Goal: Information Seeking & Learning: Find specific page/section

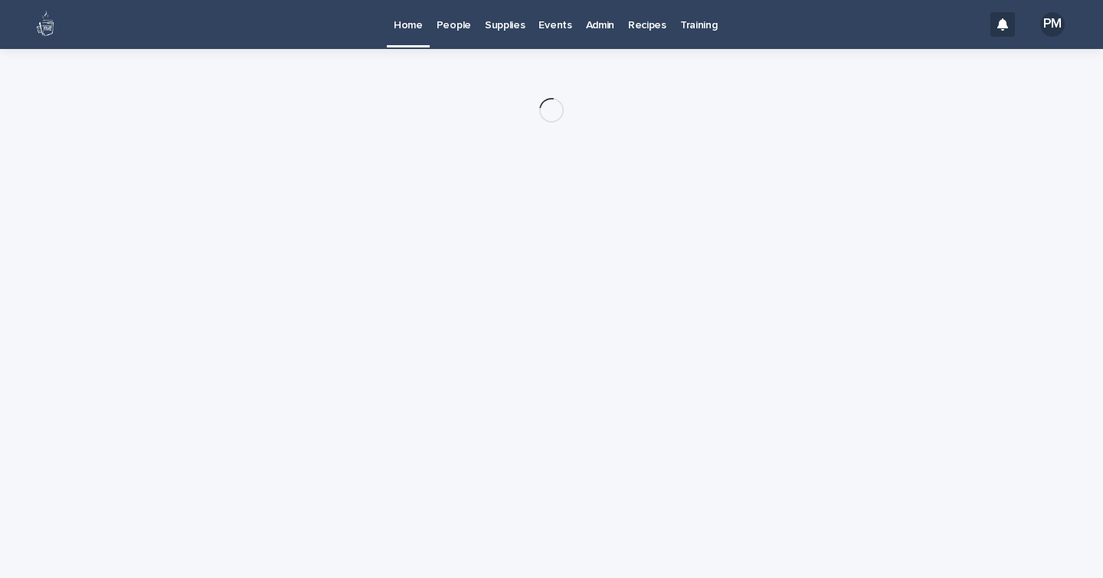
click at [588, 31] on p "Admin" at bounding box center [600, 16] width 28 height 32
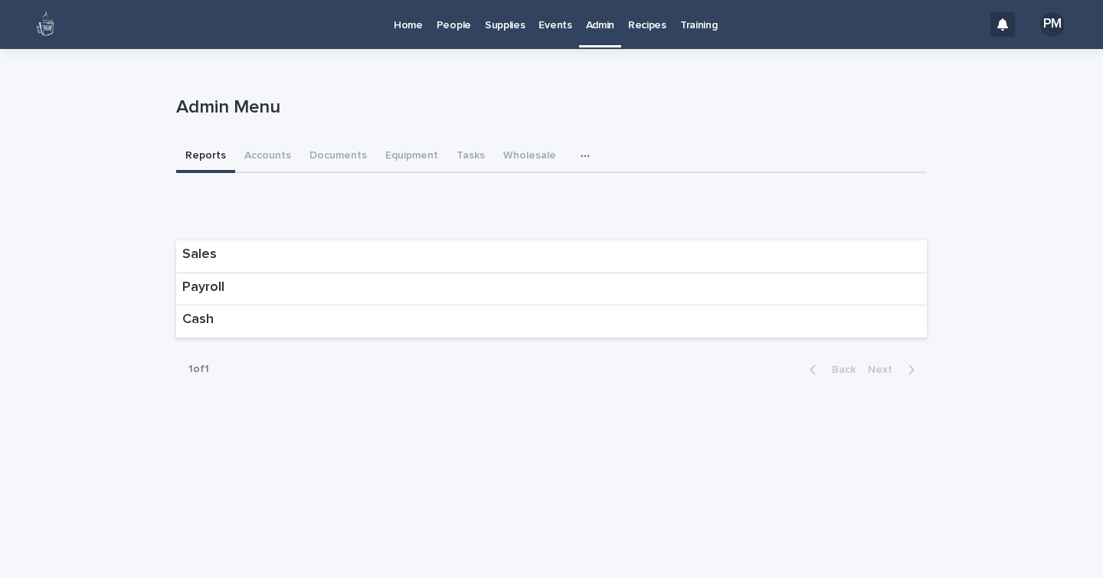
click at [581, 157] on icon "button" at bounding box center [585, 156] width 9 height 11
click at [545, 29] on p "Events" at bounding box center [555, 16] width 33 height 32
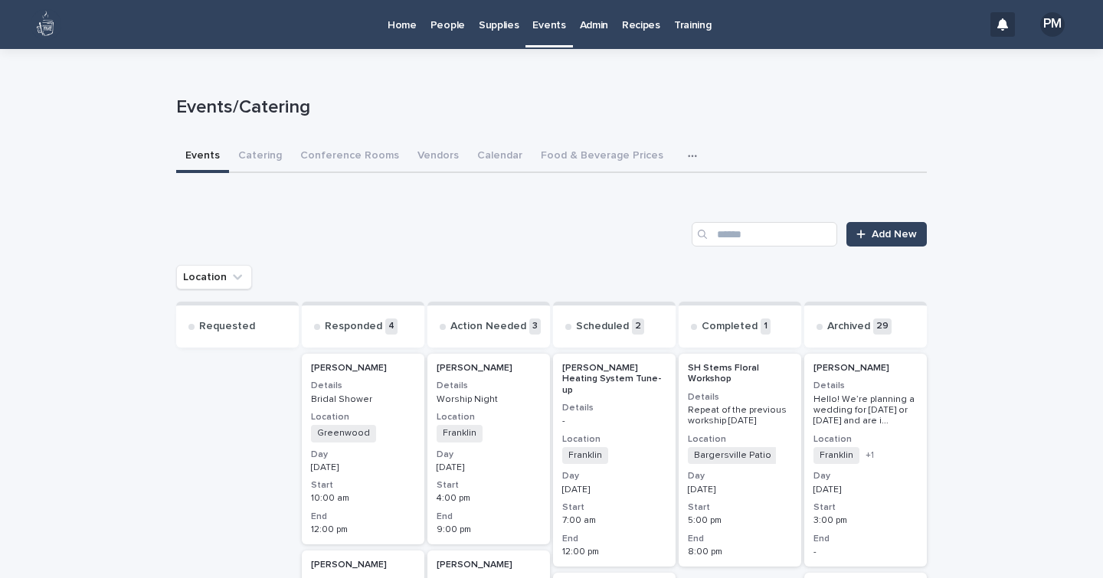
click at [679, 151] on button "button" at bounding box center [696, 156] width 34 height 31
click at [588, 22] on p "Admin" at bounding box center [594, 16] width 28 height 32
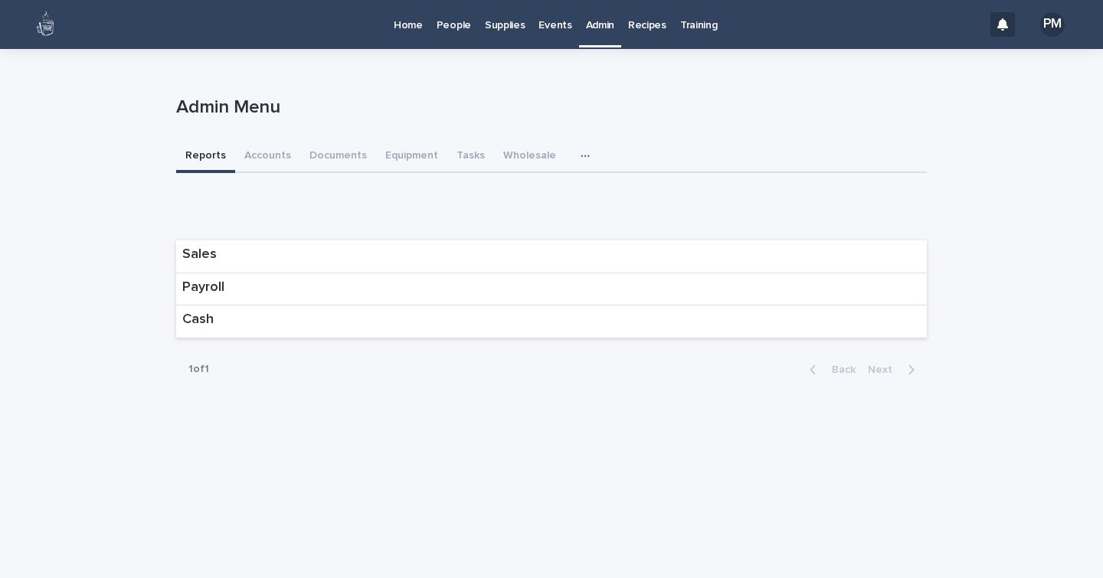
click at [581, 152] on icon "button" at bounding box center [585, 156] width 9 height 11
click at [537, 189] on button "Donation Requests" at bounding box center [530, 196] width 107 height 23
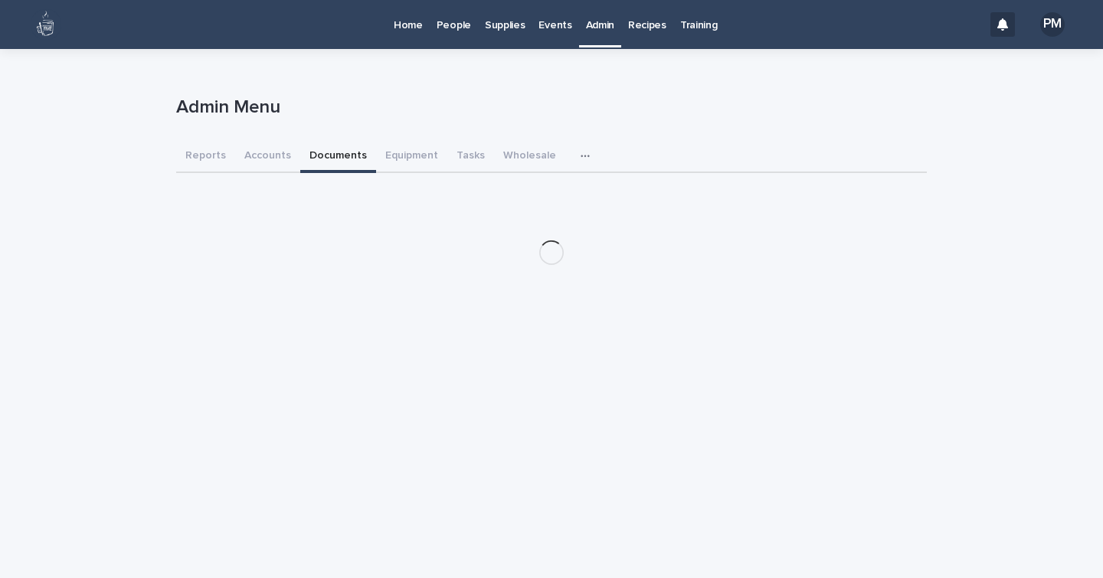
click at [329, 151] on button "Documents" at bounding box center [338, 157] width 76 height 32
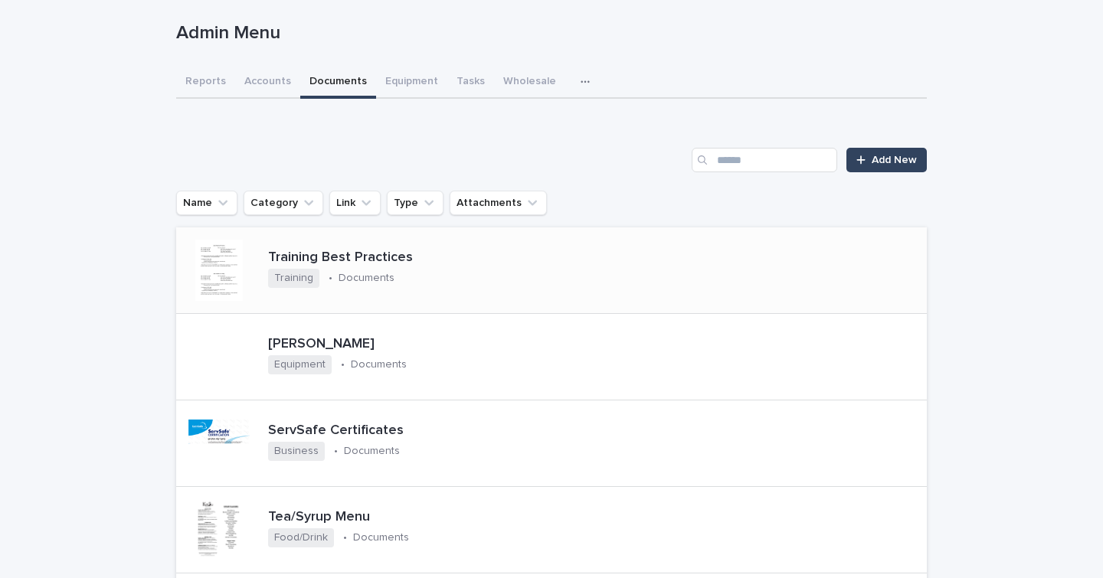
scroll to position [90, 0]
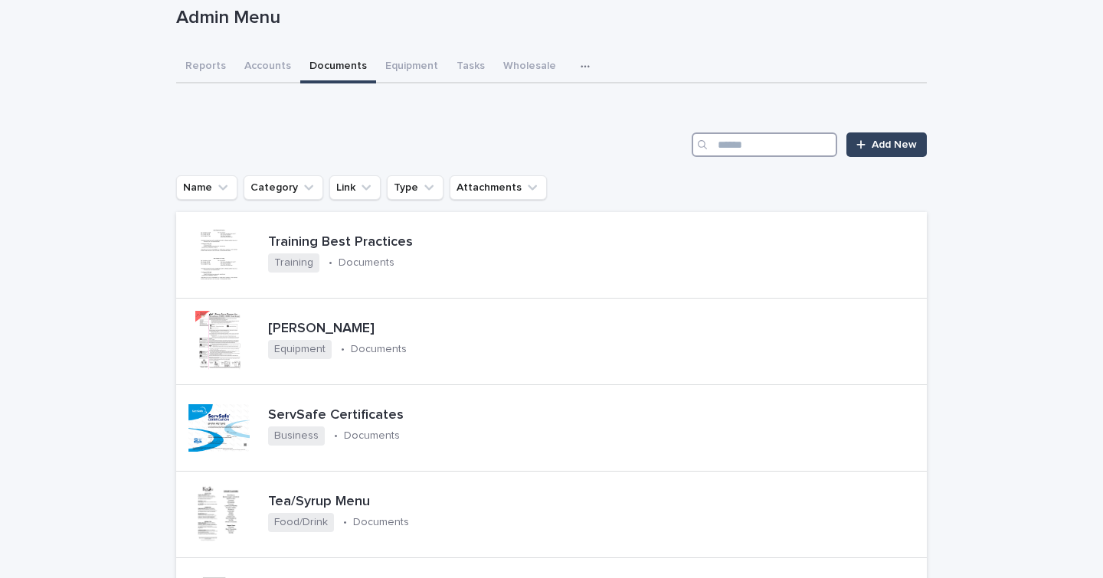
click at [732, 147] on input "Search" at bounding box center [765, 145] width 146 height 25
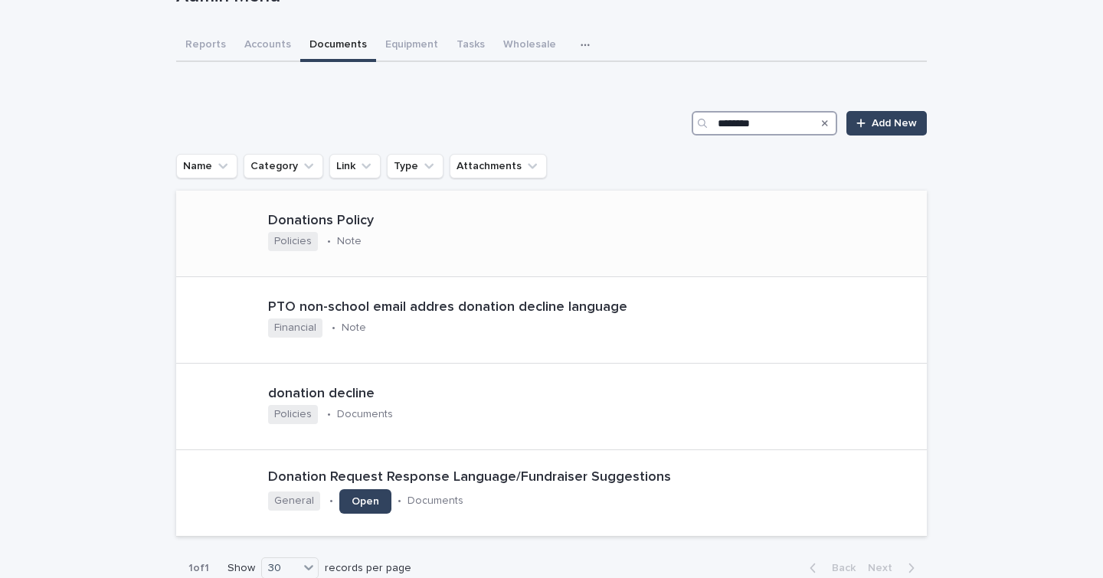
scroll to position [124, 0]
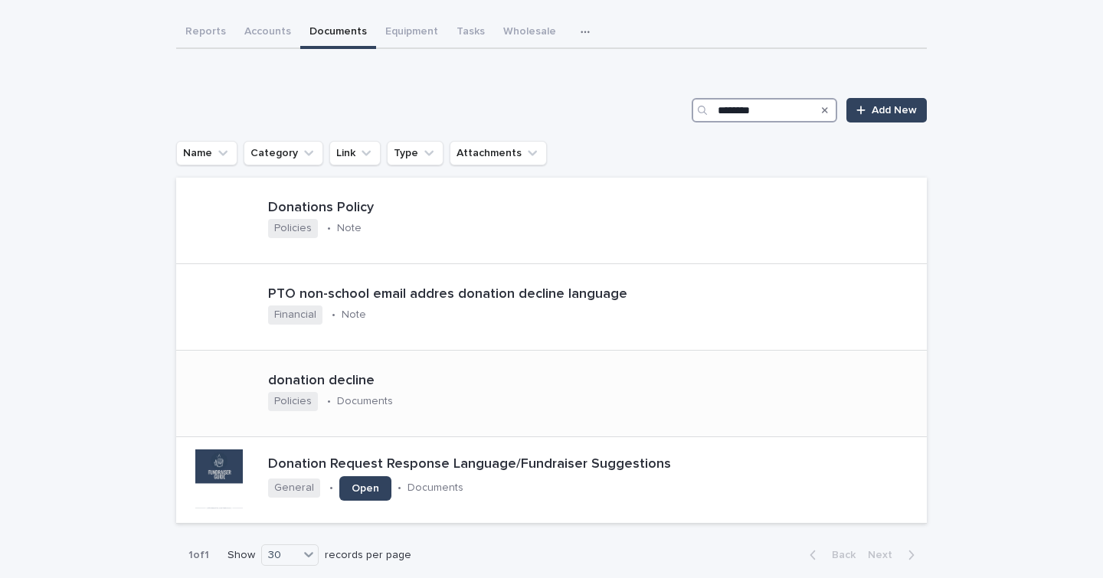
type input "********"
click at [471, 377] on p "donation decline" at bounding box center [383, 381] width 231 height 17
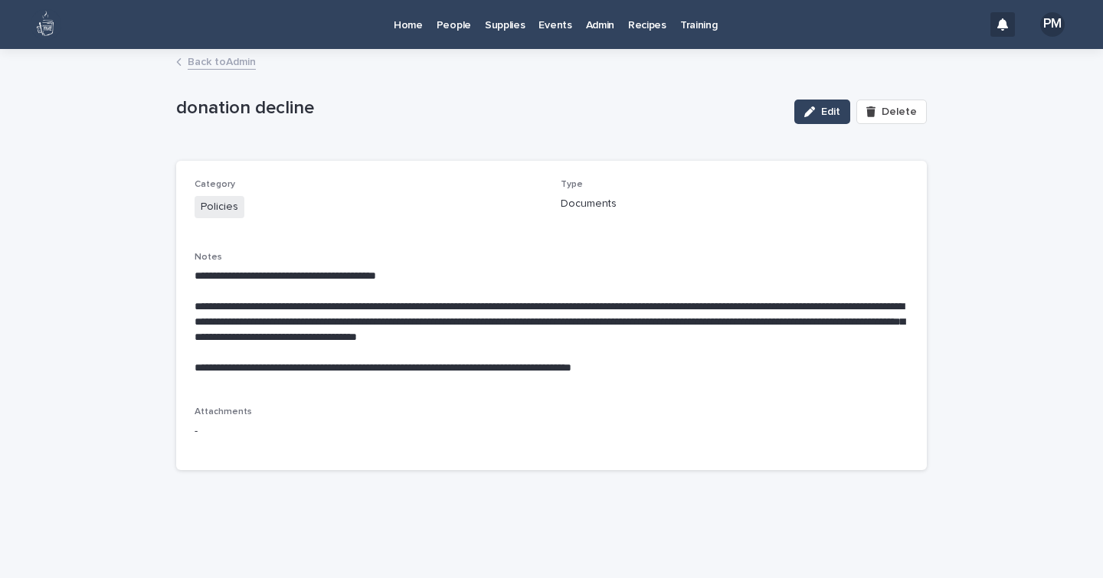
click at [236, 56] on link "Back to Admin" at bounding box center [222, 61] width 68 height 18
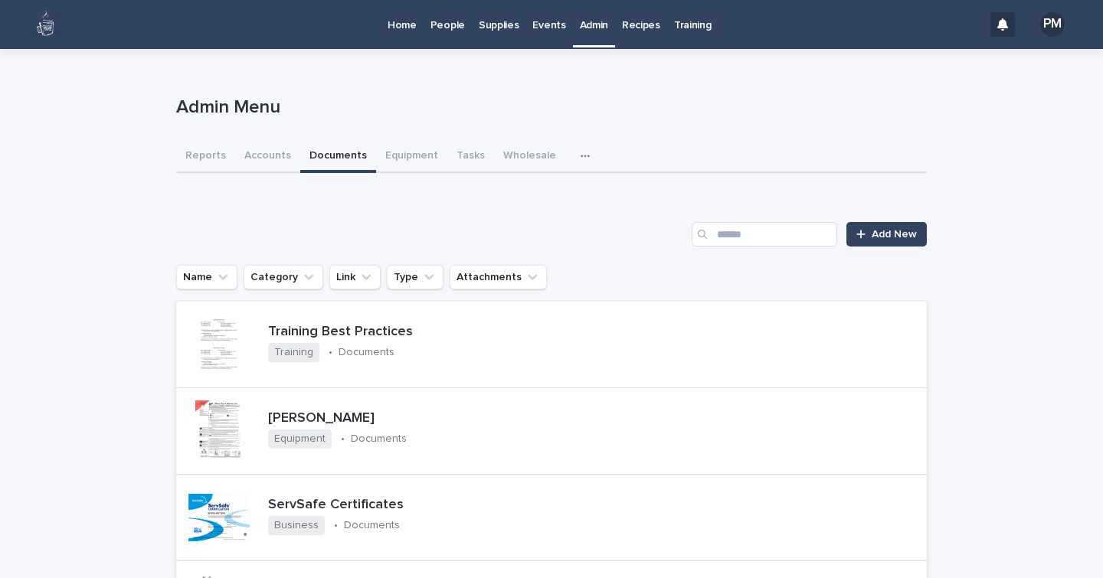
click at [581, 159] on icon "button" at bounding box center [585, 156] width 9 height 11
click at [553, 191] on span "Donation Requests" at bounding box center [530, 196] width 95 height 11
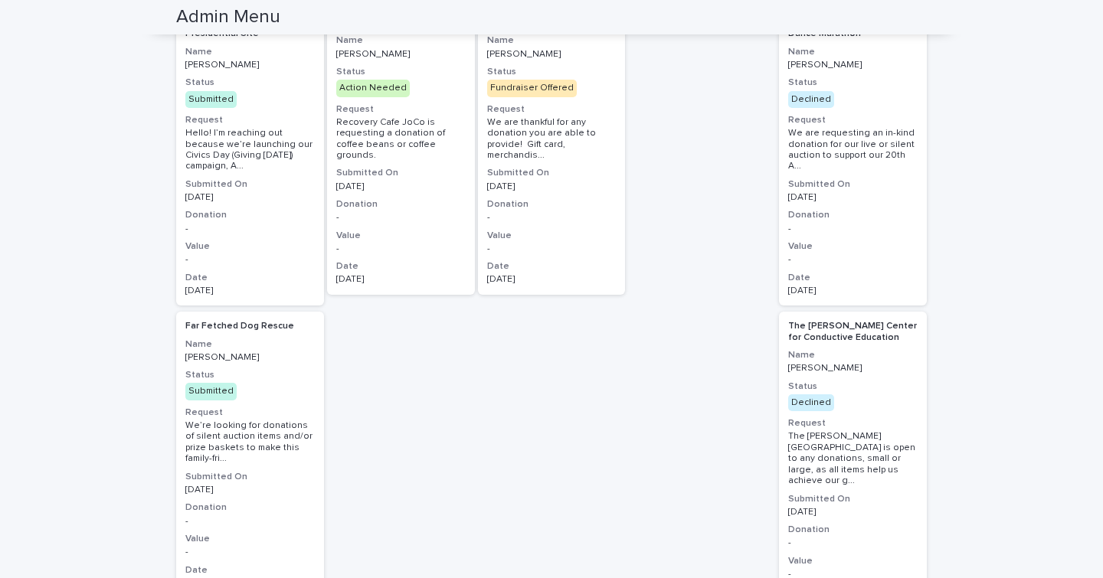
scroll to position [310, 0]
click at [282, 478] on div "Far Fetched Dog Rescue Name [PERSON_NAME] Status Submitted Request We’re lookin…" at bounding box center [250, 454] width 148 height 287
